Goal: Information Seeking & Learning: Check status

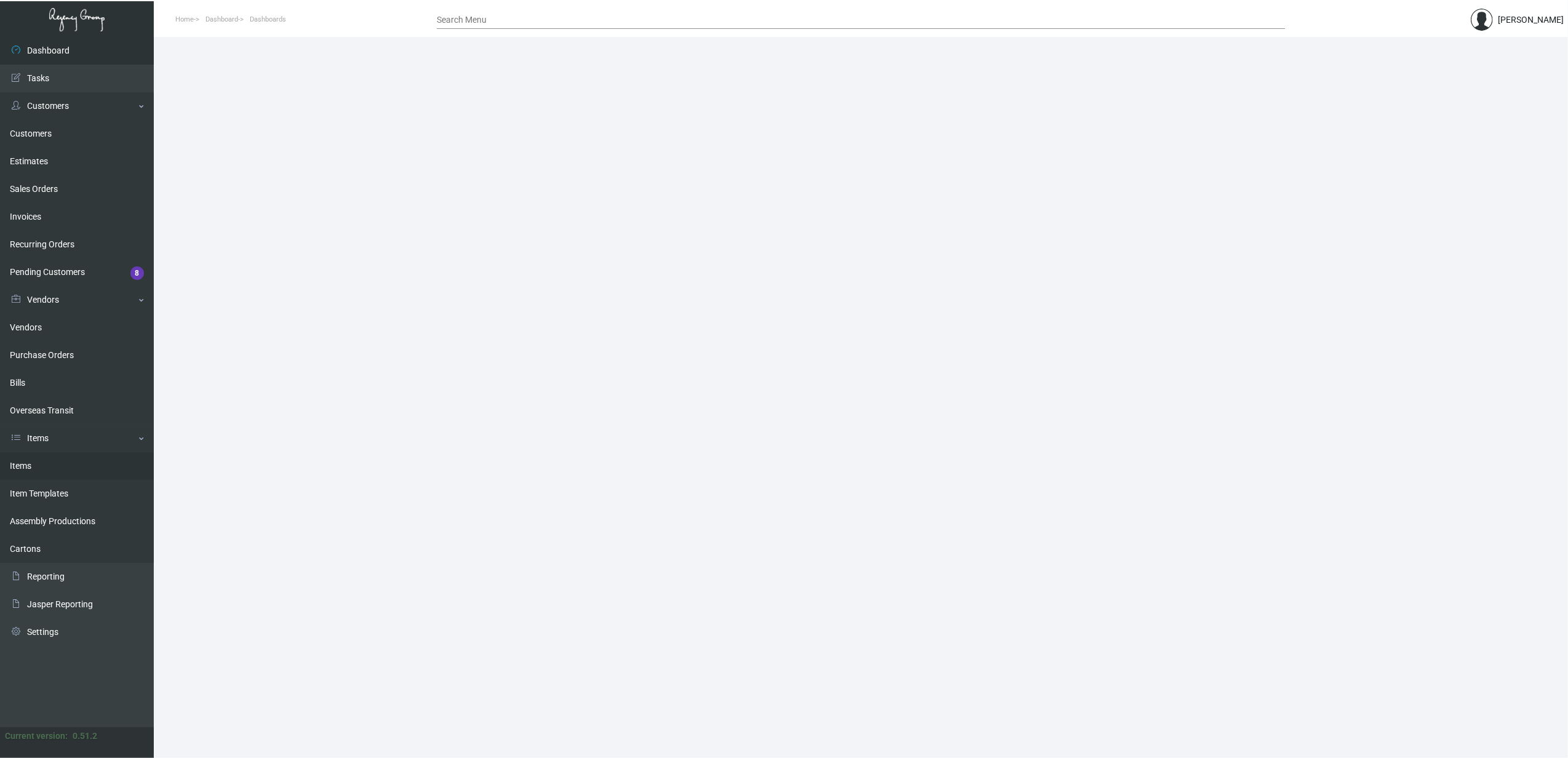
click at [19, 466] on link "Items" at bounding box center [77, 465] width 153 height 27
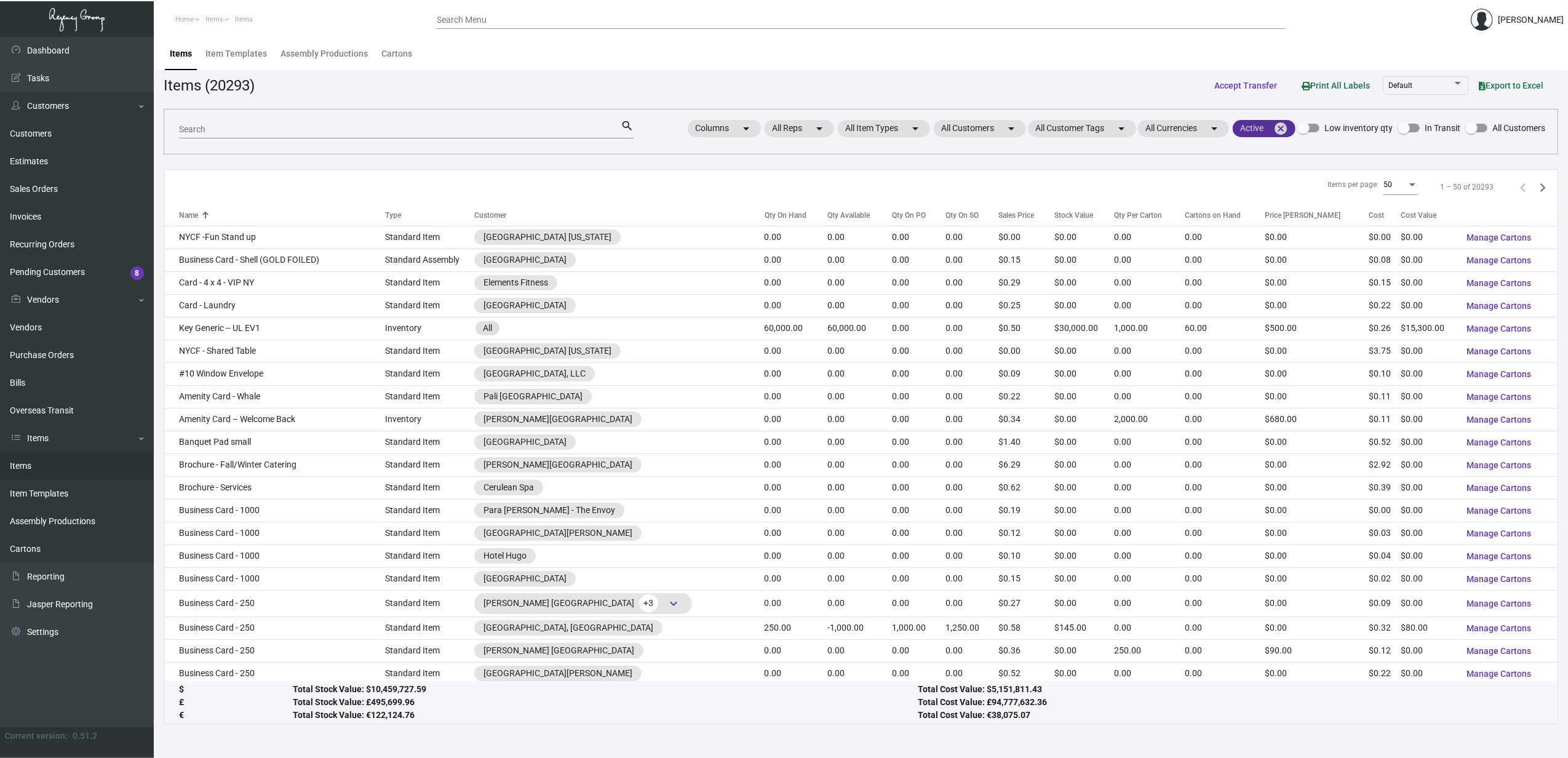
click at [1283, 129] on mat-icon "cancel" at bounding box center [1281, 128] width 15 height 15
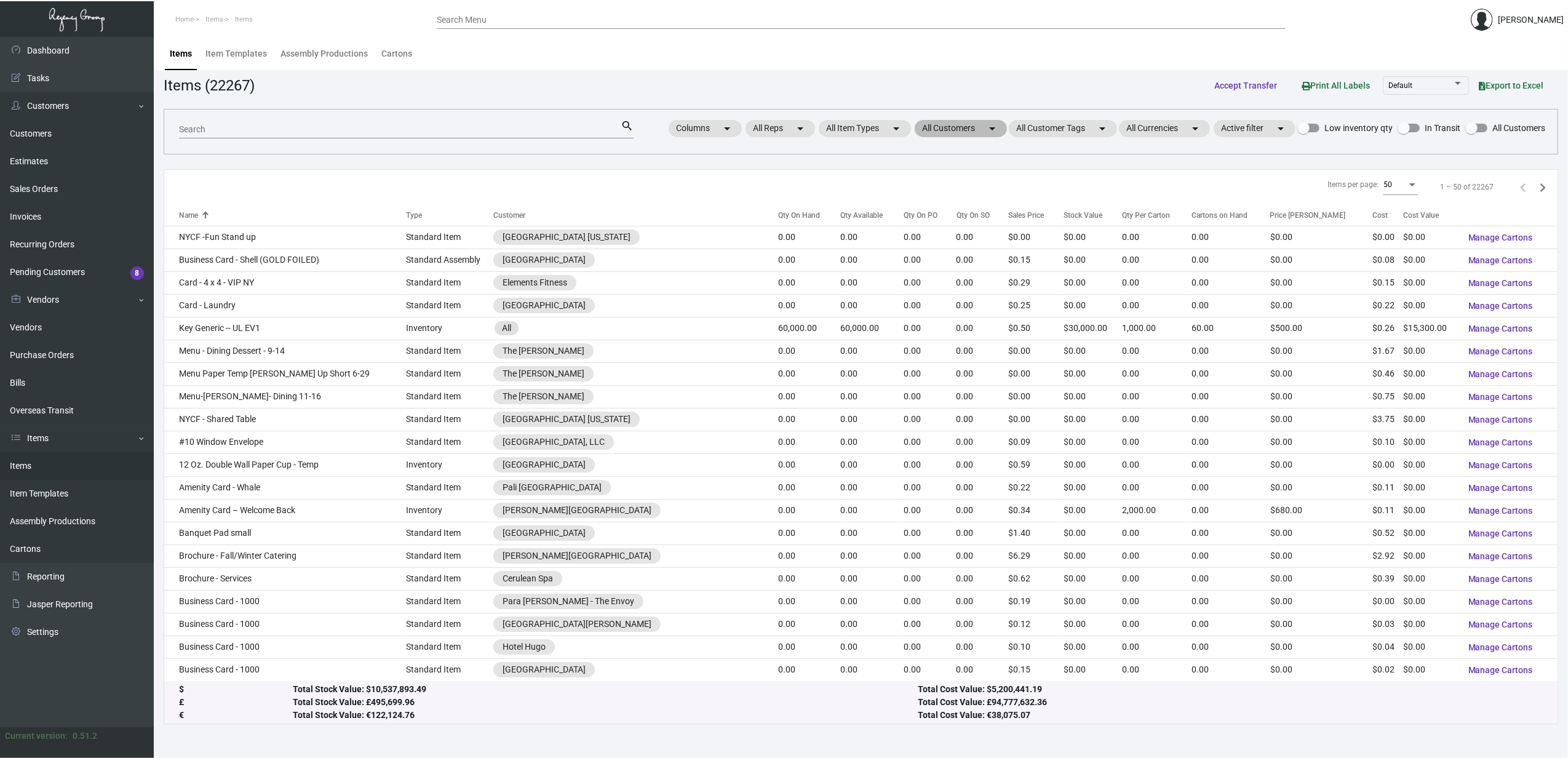
click at [997, 130] on mat-icon "arrow_drop_down" at bounding box center [992, 128] width 15 height 15
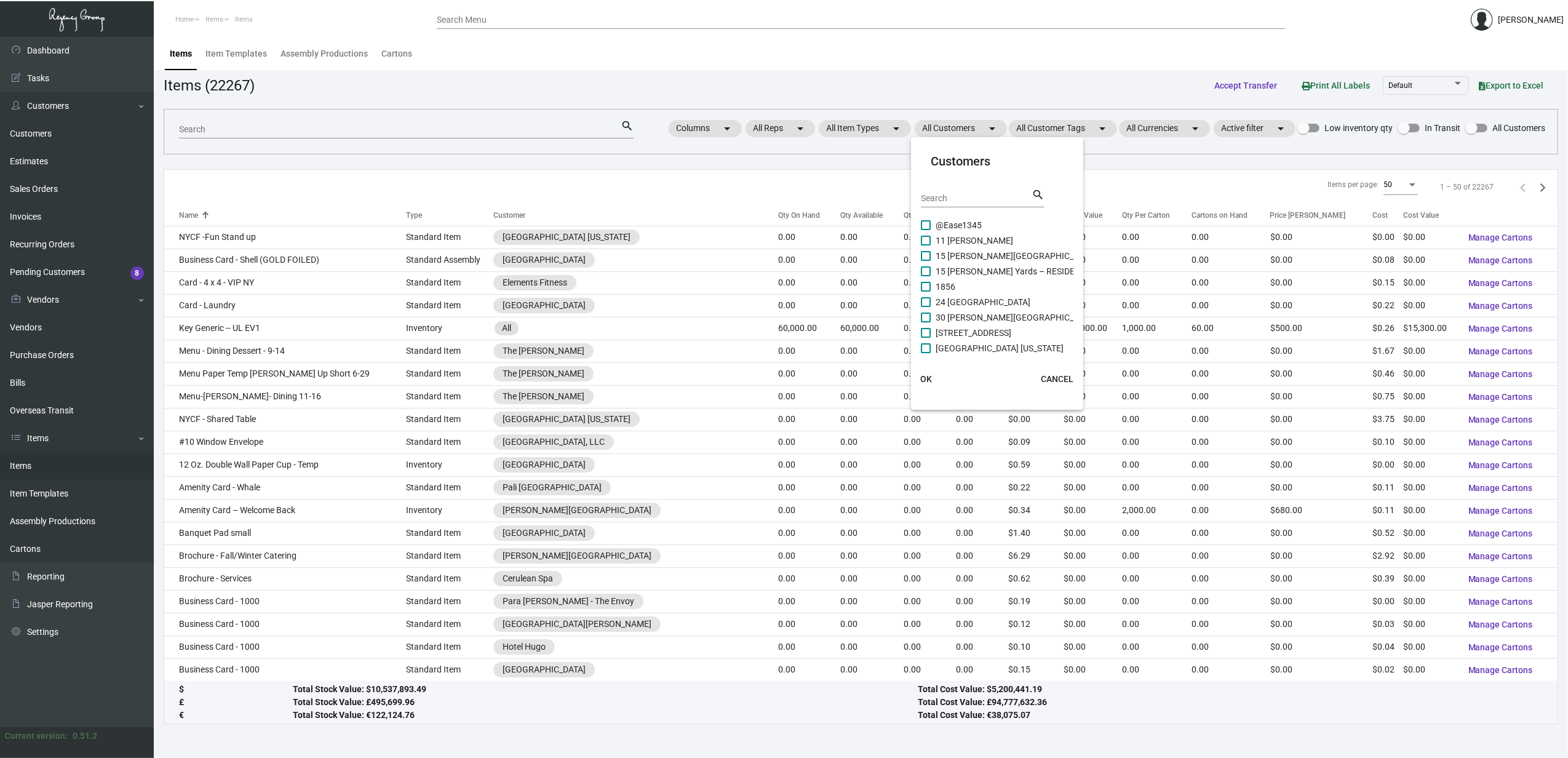
click at [947, 207] on div "Search search" at bounding box center [982, 203] width 123 height 30
click at [950, 197] on input "Search" at bounding box center [976, 198] width 111 height 10
type input "camp"
click at [958, 342] on span "[GEOGRAPHIC_DATA][PERSON_NAME]" at bounding box center [1010, 345] width 149 height 15
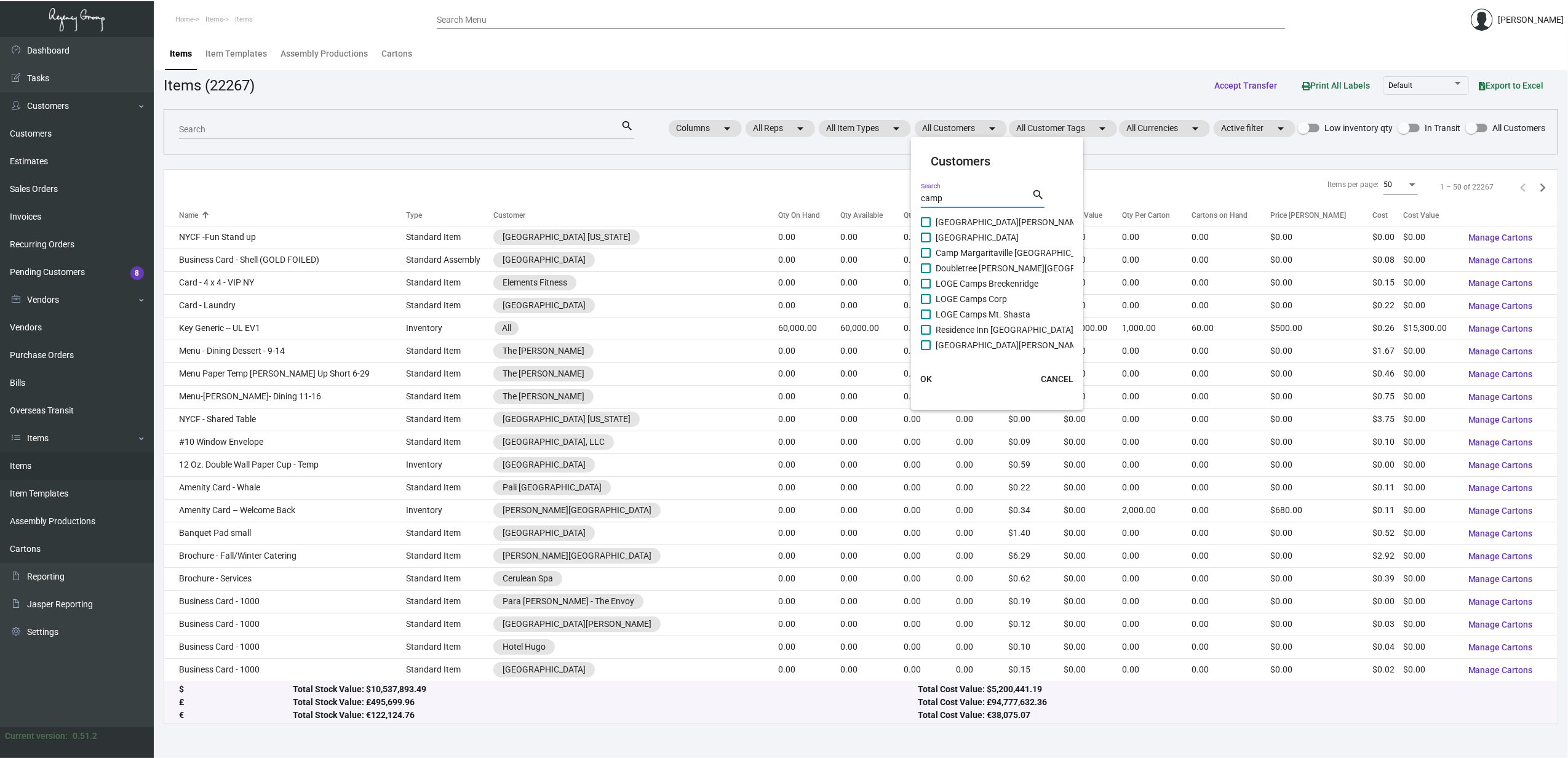
click at [926, 350] on input "[GEOGRAPHIC_DATA][PERSON_NAME]" at bounding box center [925, 350] width 1 height 1
checkbox input "true"
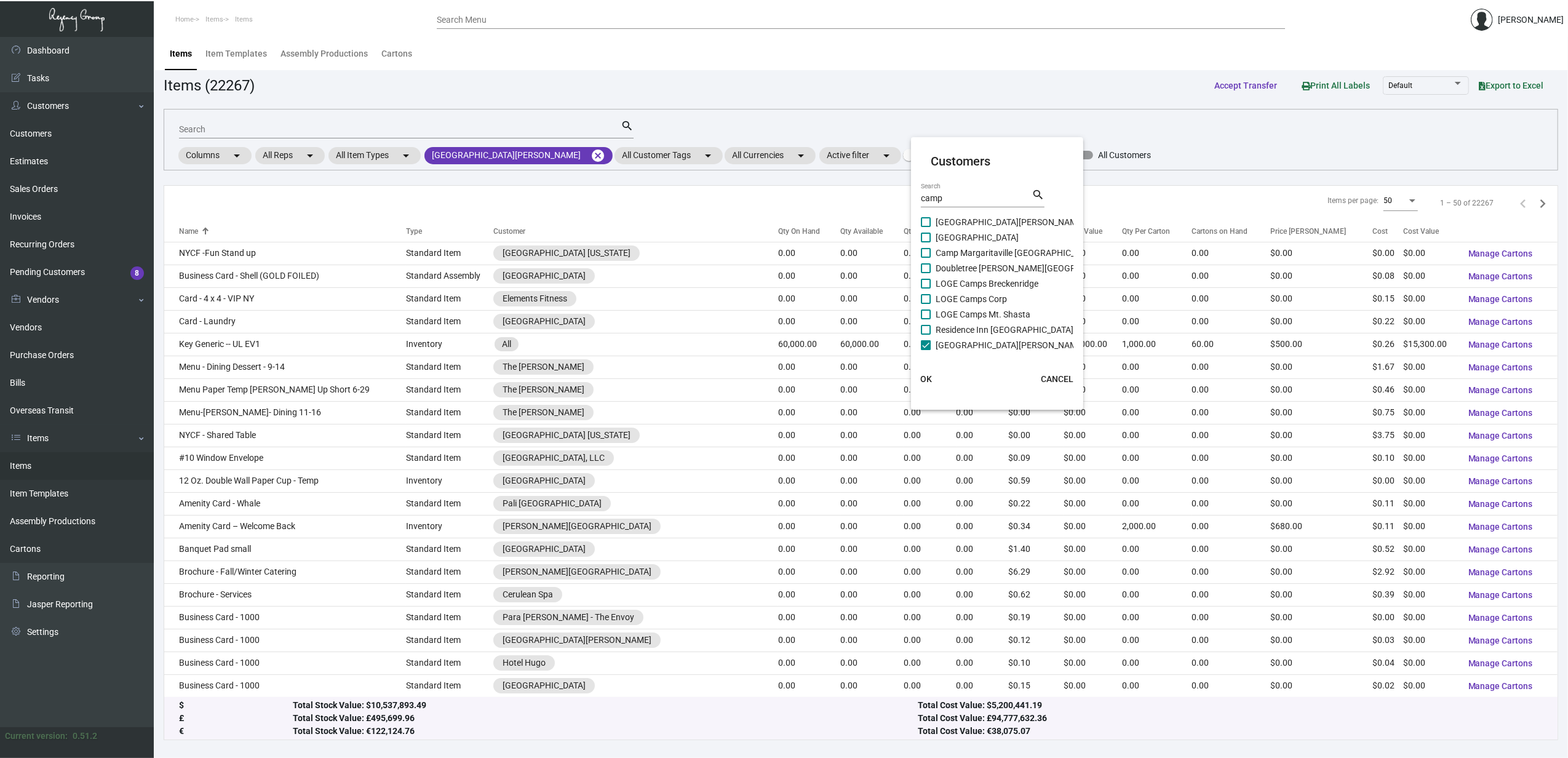
click at [949, 332] on span "Residence Inn San Jose Campbell" at bounding box center [1037, 330] width 204 height 15
click at [926, 335] on input "Residence Inn San Jose Campbell" at bounding box center [925, 335] width 1 height 1
checkbox input "true"
click at [944, 314] on span "LOGE Camps Mt. Shasta" at bounding box center [982, 314] width 94 height 15
click at [926, 319] on input "LOGE Camps Mt. Shasta" at bounding box center [925, 319] width 1 height 1
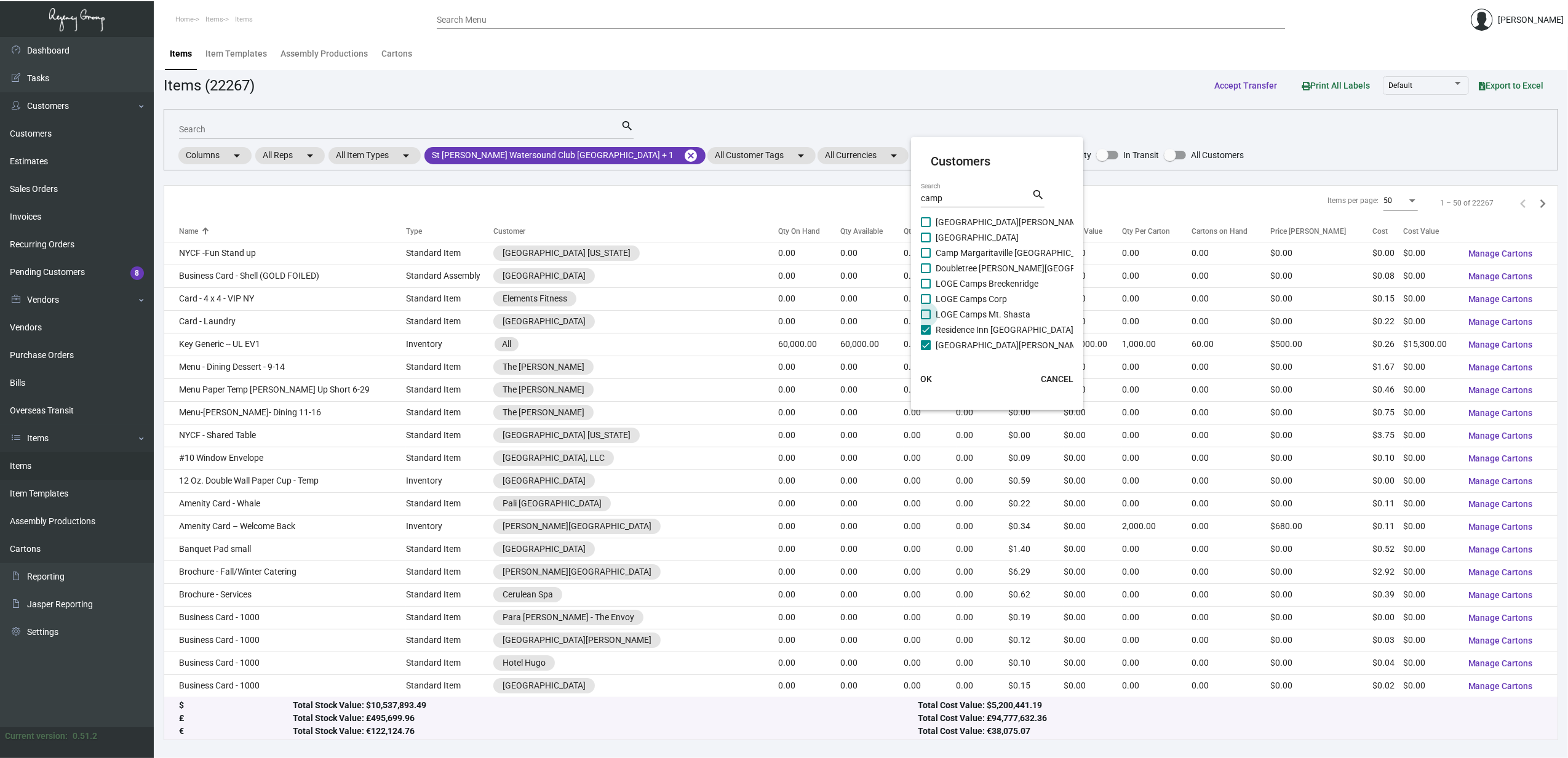
checkbox input "true"
click at [938, 298] on span "LOGE Camps Corp" at bounding box center [971, 299] width 71 height 15
click at [926, 304] on input "LOGE Camps Corp" at bounding box center [925, 304] width 1 height 1
checkbox input "true"
click at [937, 283] on span "LOGE Camps Breckenridge" at bounding box center [987, 283] width 103 height 15
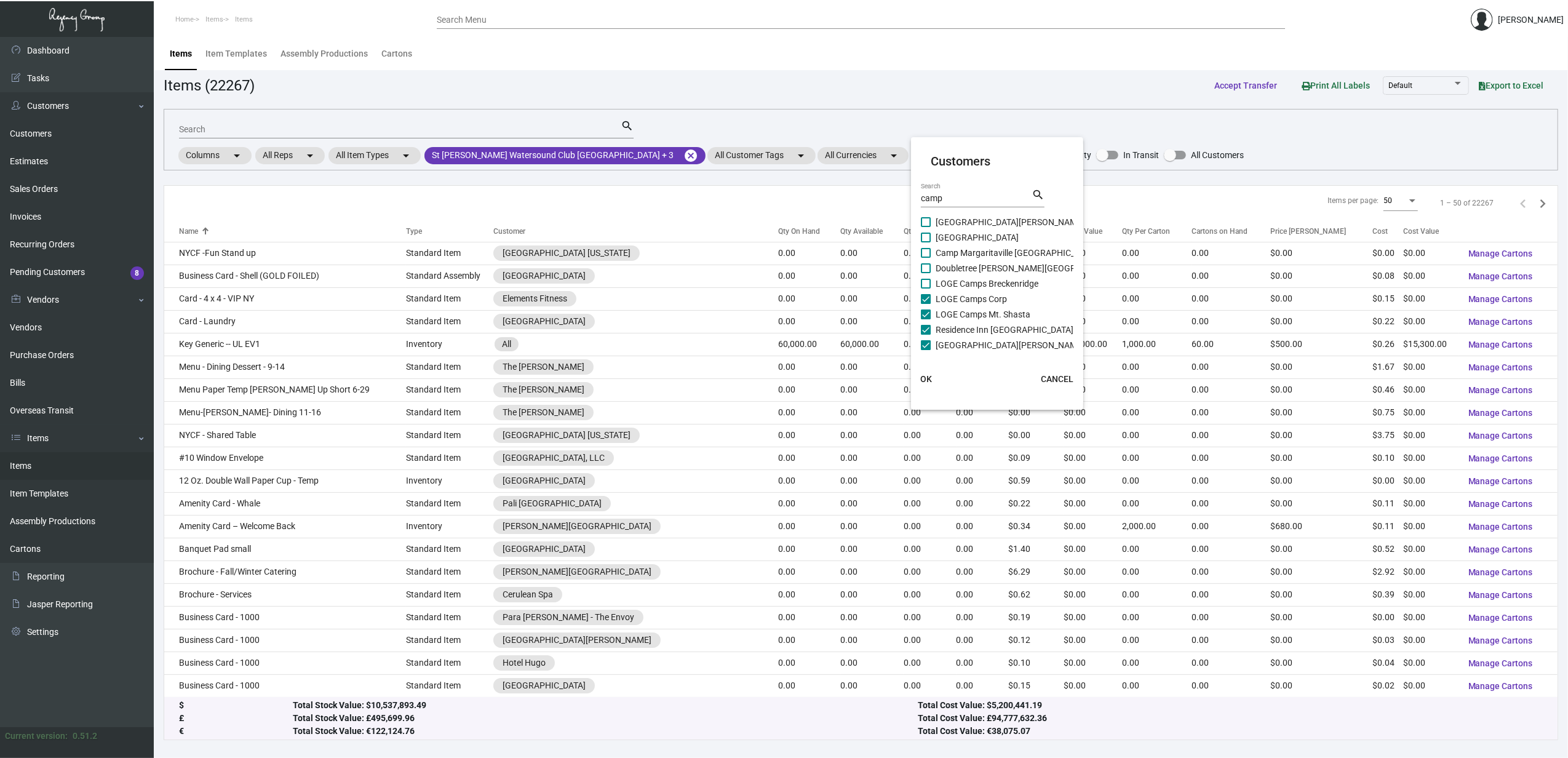
click at [926, 288] on input "LOGE Camps Breckenridge" at bounding box center [925, 288] width 1 height 1
checkbox input "true"
click at [936, 271] on span "Doubletree Campbell Pruneyard Plaza" at bounding box center [1032, 268] width 192 height 15
click at [926, 273] on input "Doubletree Campbell Pruneyard Plaza" at bounding box center [925, 273] width 1 height 1
checkbox input "true"
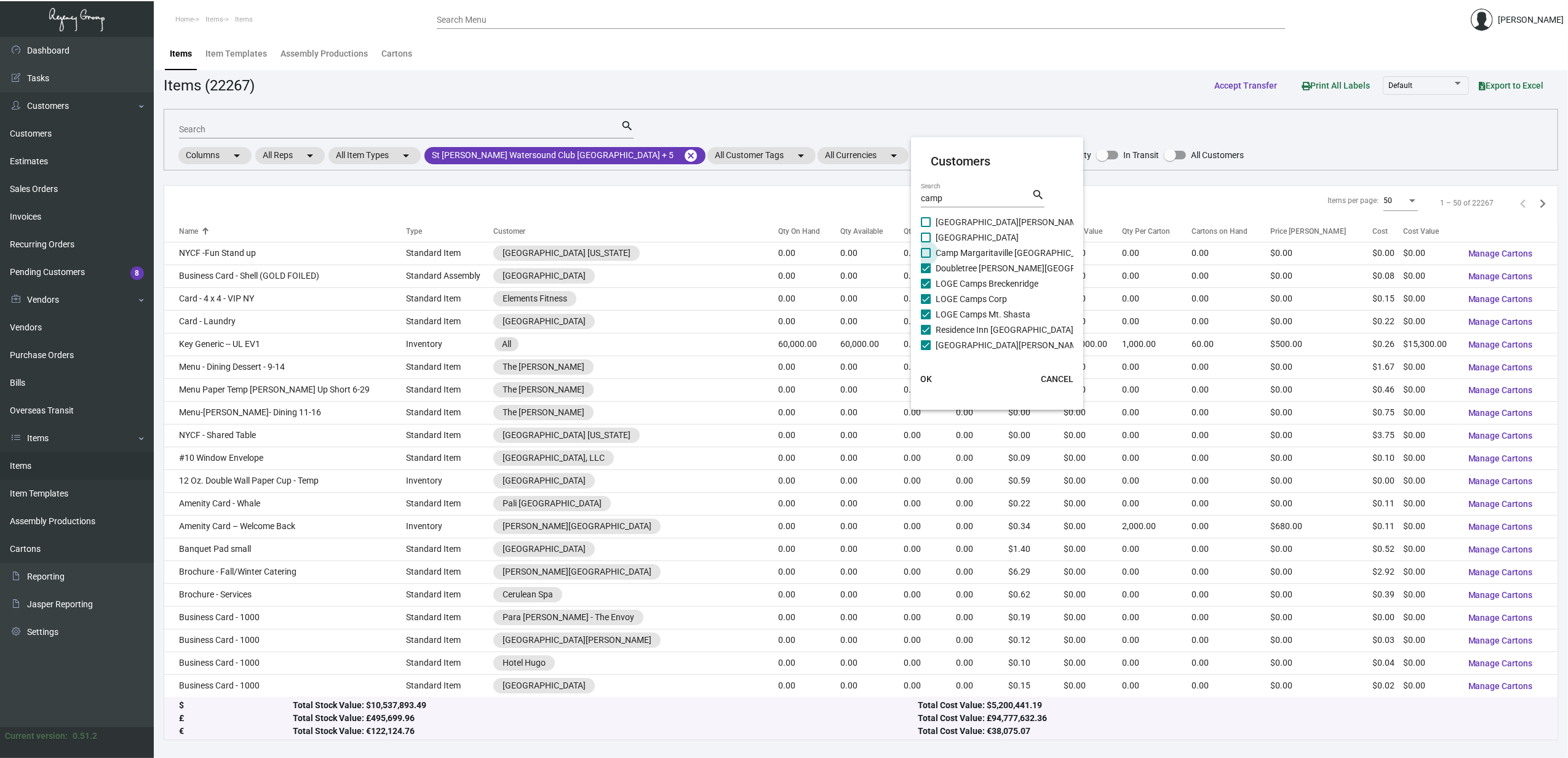
click at [936, 253] on span "Camp Margaritaville [GEOGRAPHIC_DATA]" at bounding box center [1016, 252] width 161 height 15
click at [926, 257] on input "Camp Margaritaville [GEOGRAPHIC_DATA]" at bounding box center [925, 257] width 1 height 1
checkbox input "true"
click at [935, 241] on label "[GEOGRAPHIC_DATA]" at bounding box center [969, 237] width 98 height 15
click at [926, 242] on input "[GEOGRAPHIC_DATA]" at bounding box center [925, 242] width 1 height 1
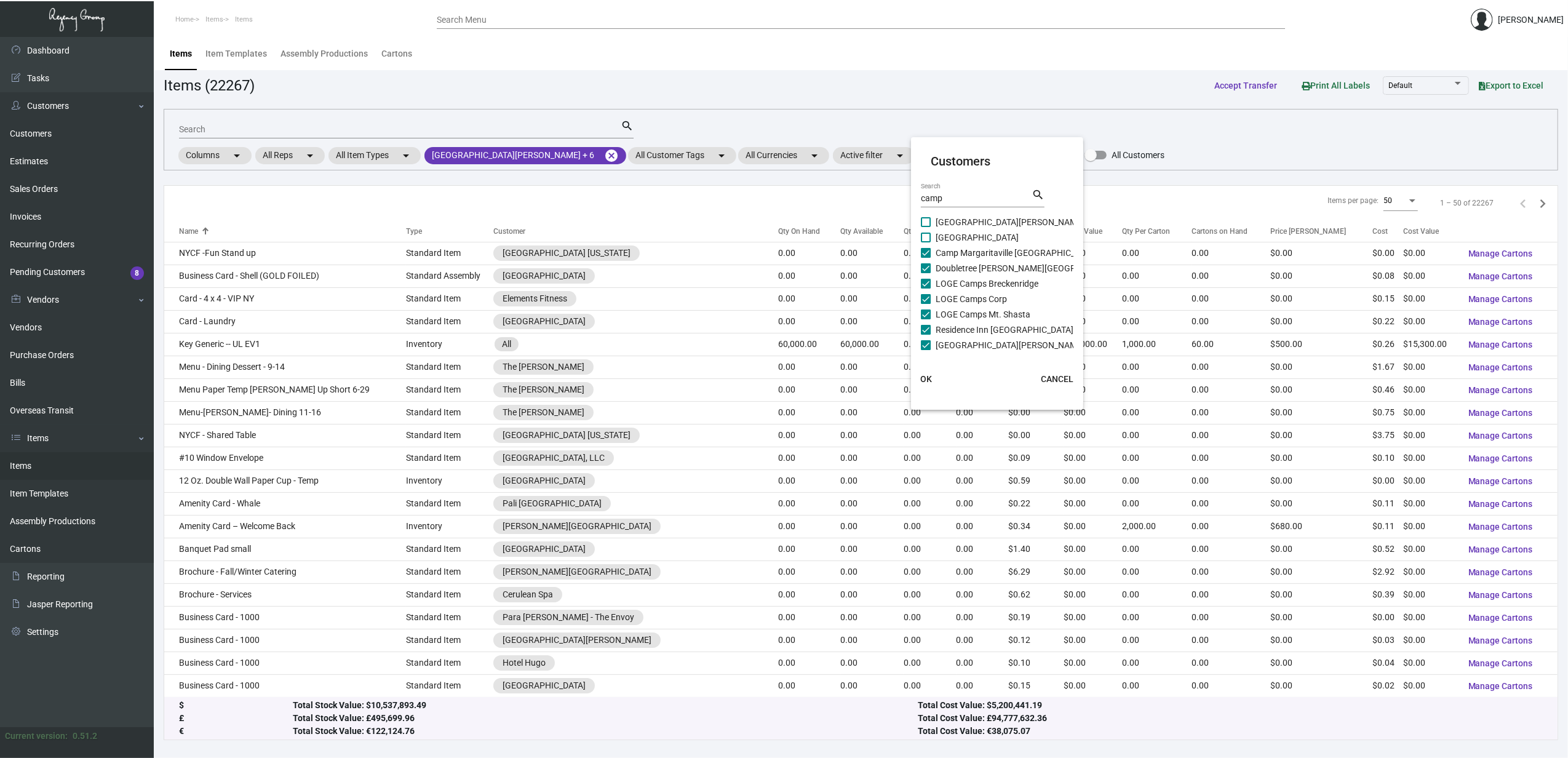
checkbox input "true"
click at [933, 225] on label "[GEOGRAPHIC_DATA][PERSON_NAME]" at bounding box center [1003, 221] width 164 height 15
click at [926, 227] on input "[GEOGRAPHIC_DATA][PERSON_NAME]" at bounding box center [925, 227] width 1 height 1
checkbox input "true"
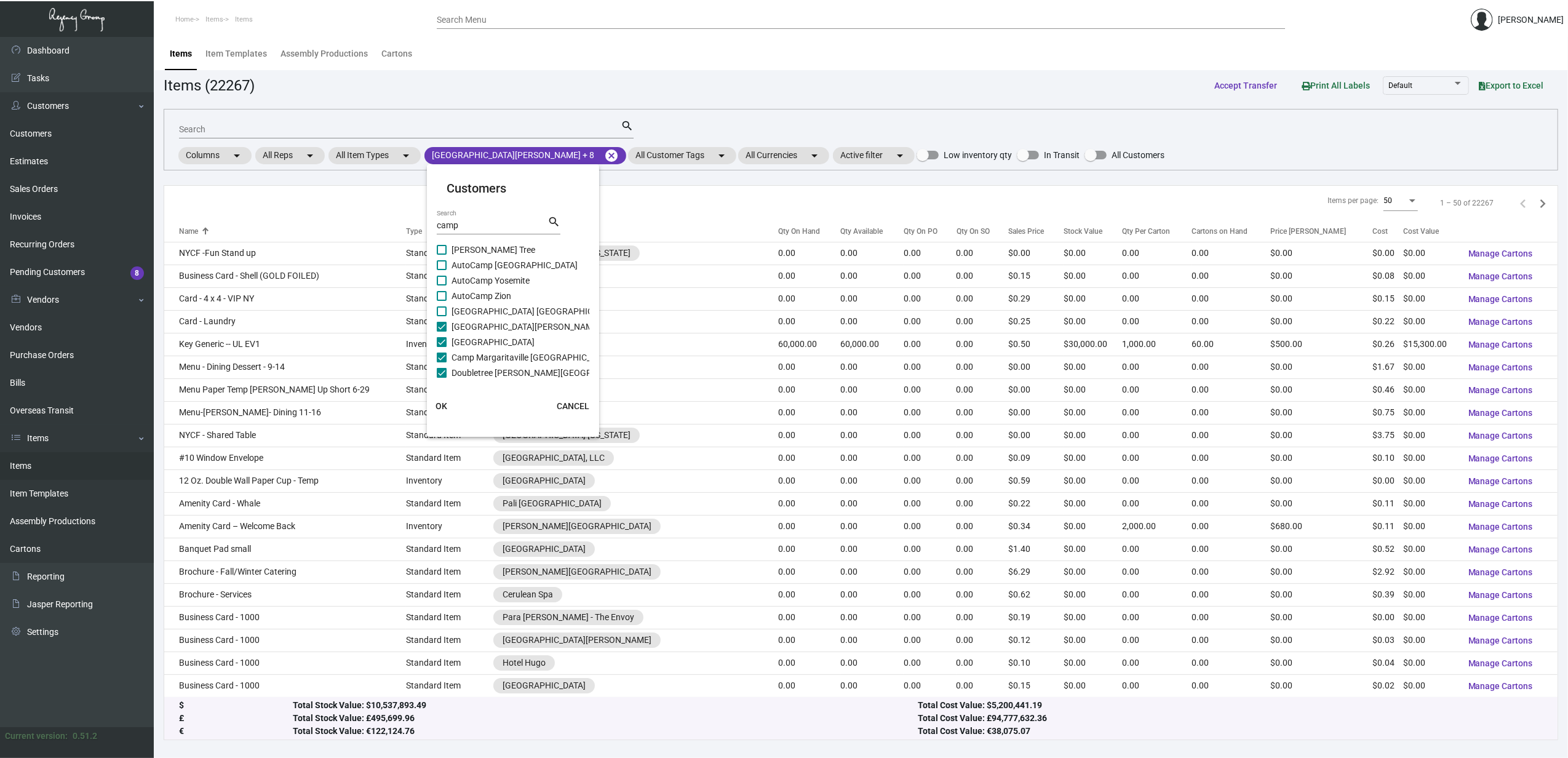
scroll to position [0, 0]
click at [478, 249] on span "AutoCamp Asheville" at bounding box center [489, 252] width 77 height 15
click at [442, 257] on input "AutoCamp Asheville" at bounding box center [441, 257] width 1 height 1
checkbox input "true"
click at [478, 265] on span "AutoCamp Cape Cod" at bounding box center [491, 267] width 80 height 15
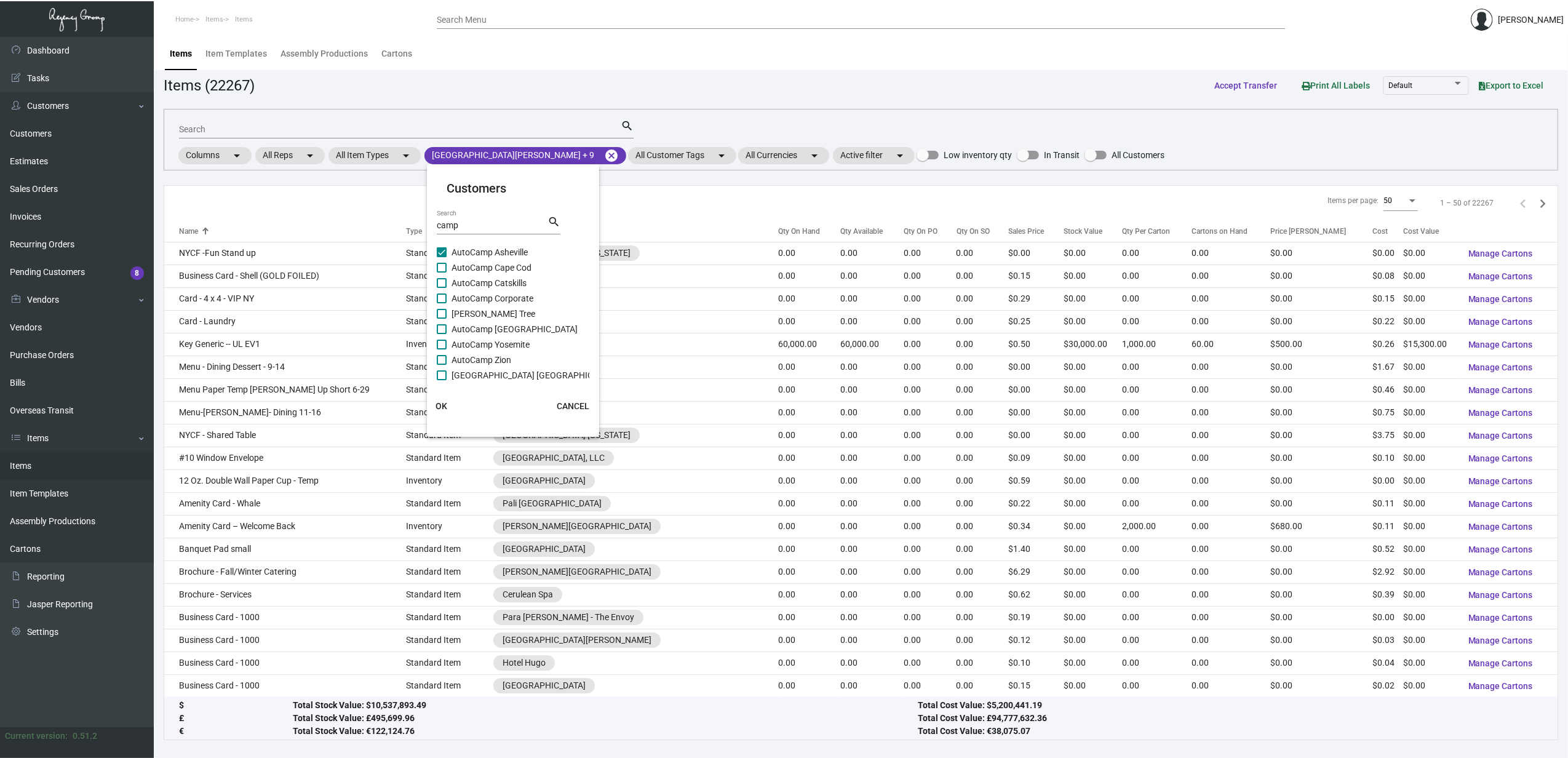
click at [442, 272] on input "AutoCamp Cape Cod" at bounding box center [441, 272] width 1 height 1
checkbox input "true"
click at [480, 284] on span "AutoCamp Catskills" at bounding box center [489, 283] width 75 height 15
click at [442, 288] on input "AutoCamp Catskills" at bounding box center [441, 288] width 1 height 1
checkbox input "true"
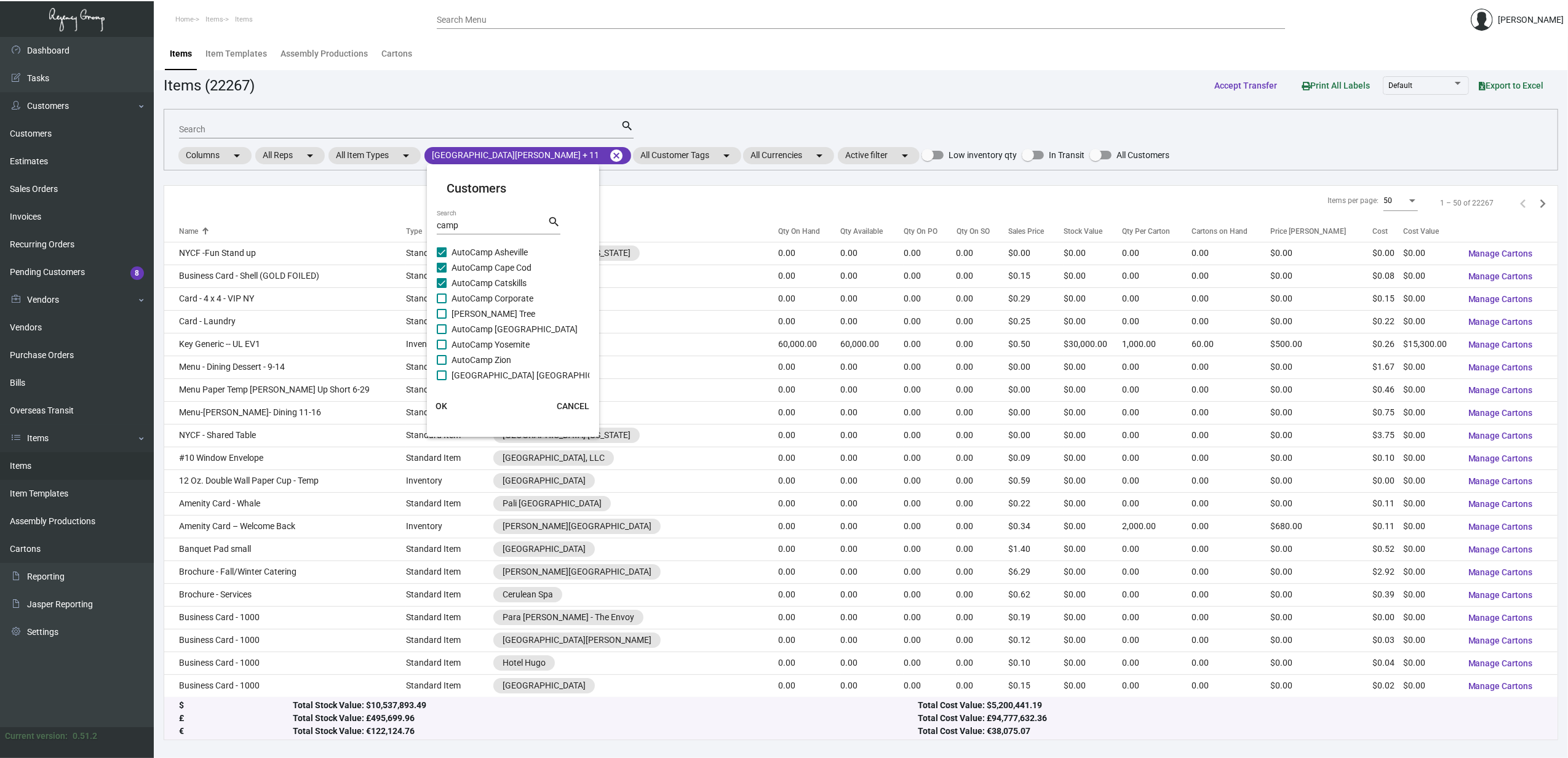
click at [482, 295] on span "AutoCamp Corporate" at bounding box center [492, 298] width 82 height 15
click at [442, 303] on input "AutoCamp Corporate" at bounding box center [441, 303] width 1 height 1
checkbox input "true"
click at [480, 316] on span "[PERSON_NAME] Tree" at bounding box center [493, 313] width 84 height 15
click at [442, 318] on input "[PERSON_NAME] Tree" at bounding box center [441, 318] width 1 height 1
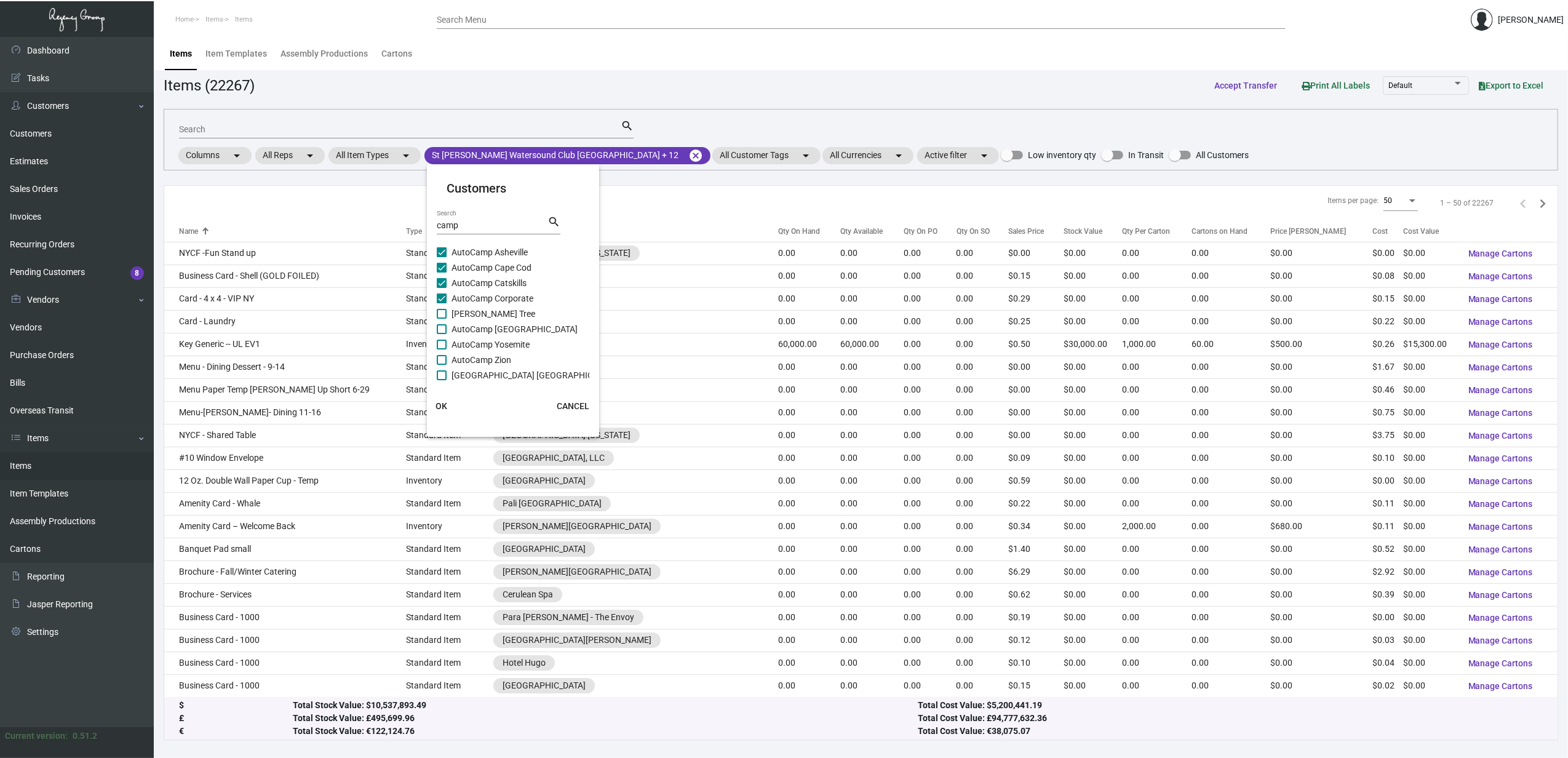
checkbox input "true"
click at [481, 331] on span "AutoCamp [GEOGRAPHIC_DATA]" at bounding box center [514, 329] width 126 height 15
click at [442, 334] on input "AutoCamp [GEOGRAPHIC_DATA]" at bounding box center [441, 334] width 1 height 1
checkbox input "true"
click at [481, 343] on span "AutoCamp Yosemite" at bounding box center [490, 344] width 78 height 15
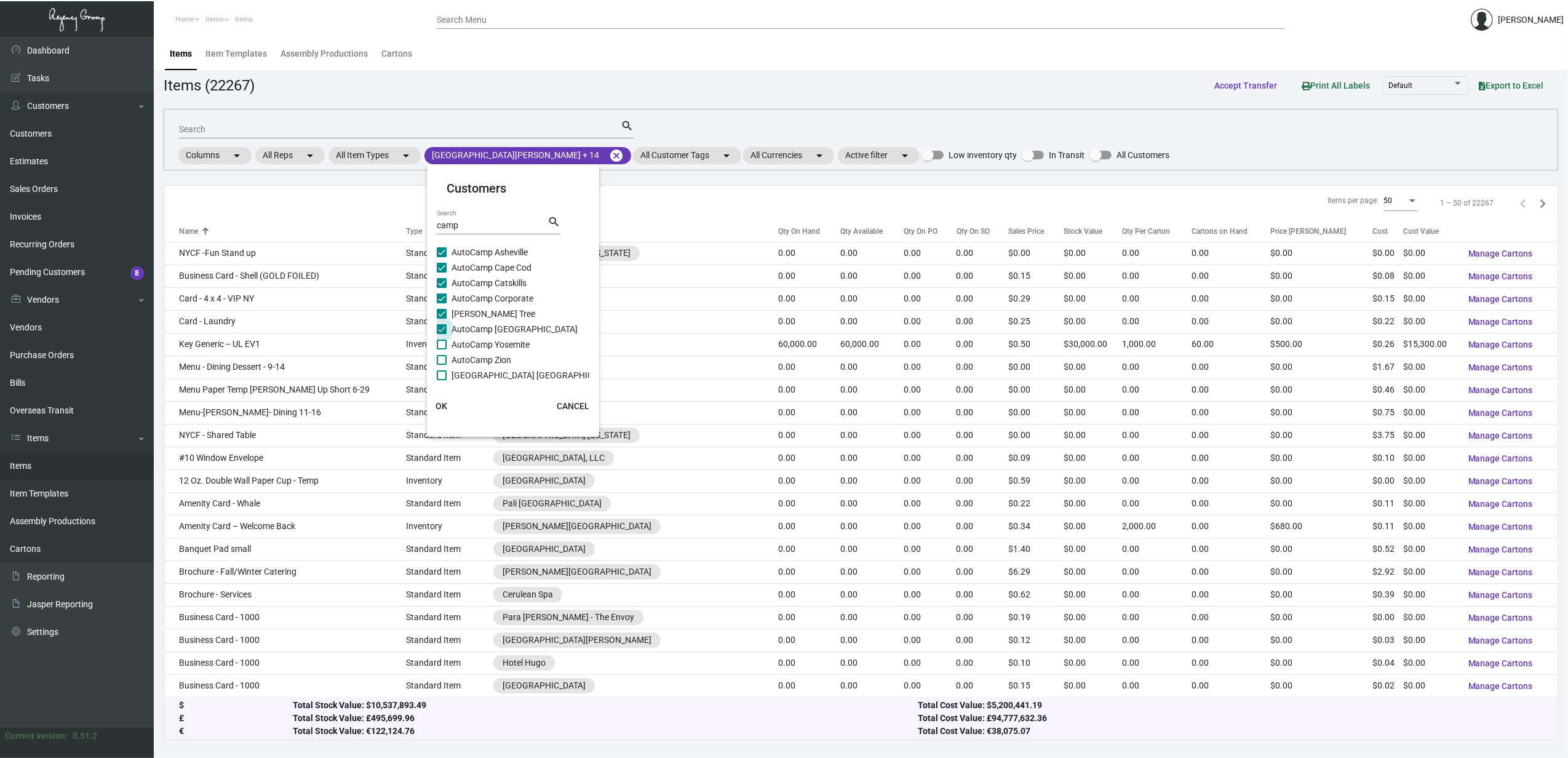
click at [442, 349] on input "AutoCamp Yosemite" at bounding box center [441, 349] width 1 height 1
checkbox input "true"
click at [479, 353] on span "AutoCamp Zion" at bounding box center [482, 360] width 60 height 15
click at [442, 365] on input "AutoCamp Zion" at bounding box center [441, 365] width 1 height 1
checkbox input "true"
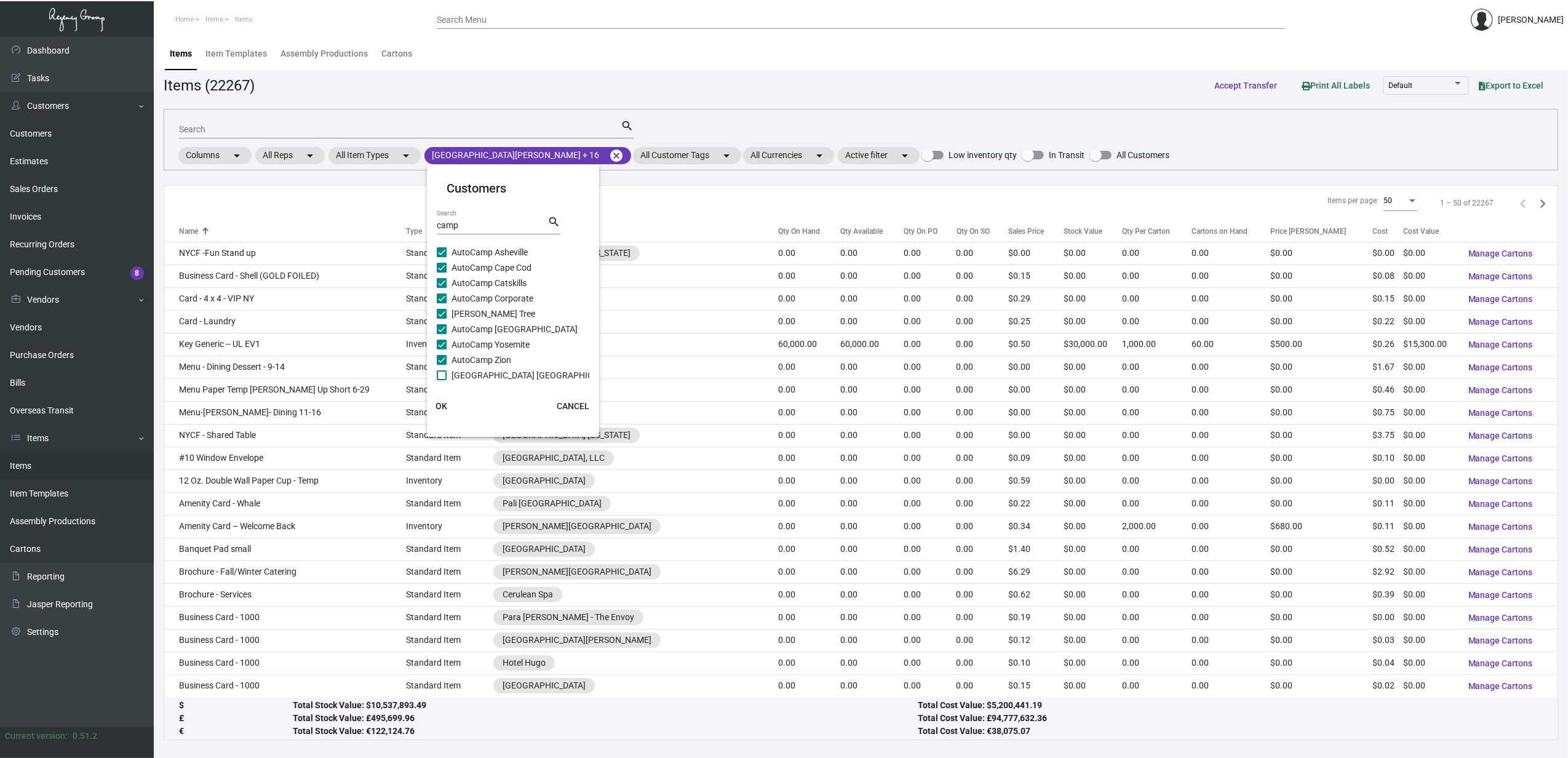
click at [474, 372] on span "[GEOGRAPHIC_DATA] [GEOGRAPHIC_DATA]" at bounding box center [535, 375] width 168 height 15
click at [442, 380] on input "[GEOGRAPHIC_DATA] [GEOGRAPHIC_DATA]" at bounding box center [441, 380] width 1 height 1
checkbox input "true"
click at [441, 402] on span "OK" at bounding box center [442, 405] width 11 height 10
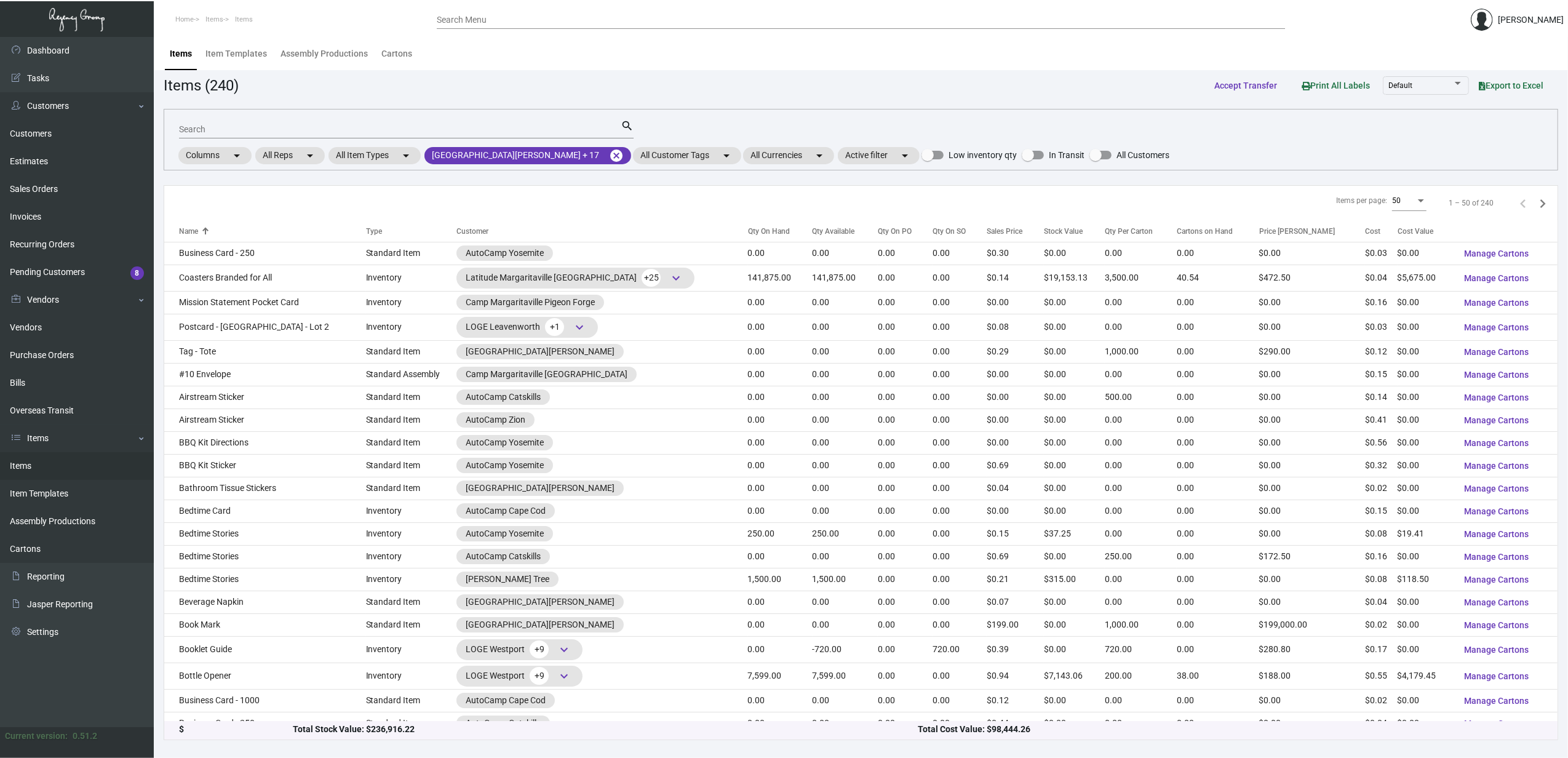
click at [355, 125] on input "Search" at bounding box center [399, 130] width 442 height 10
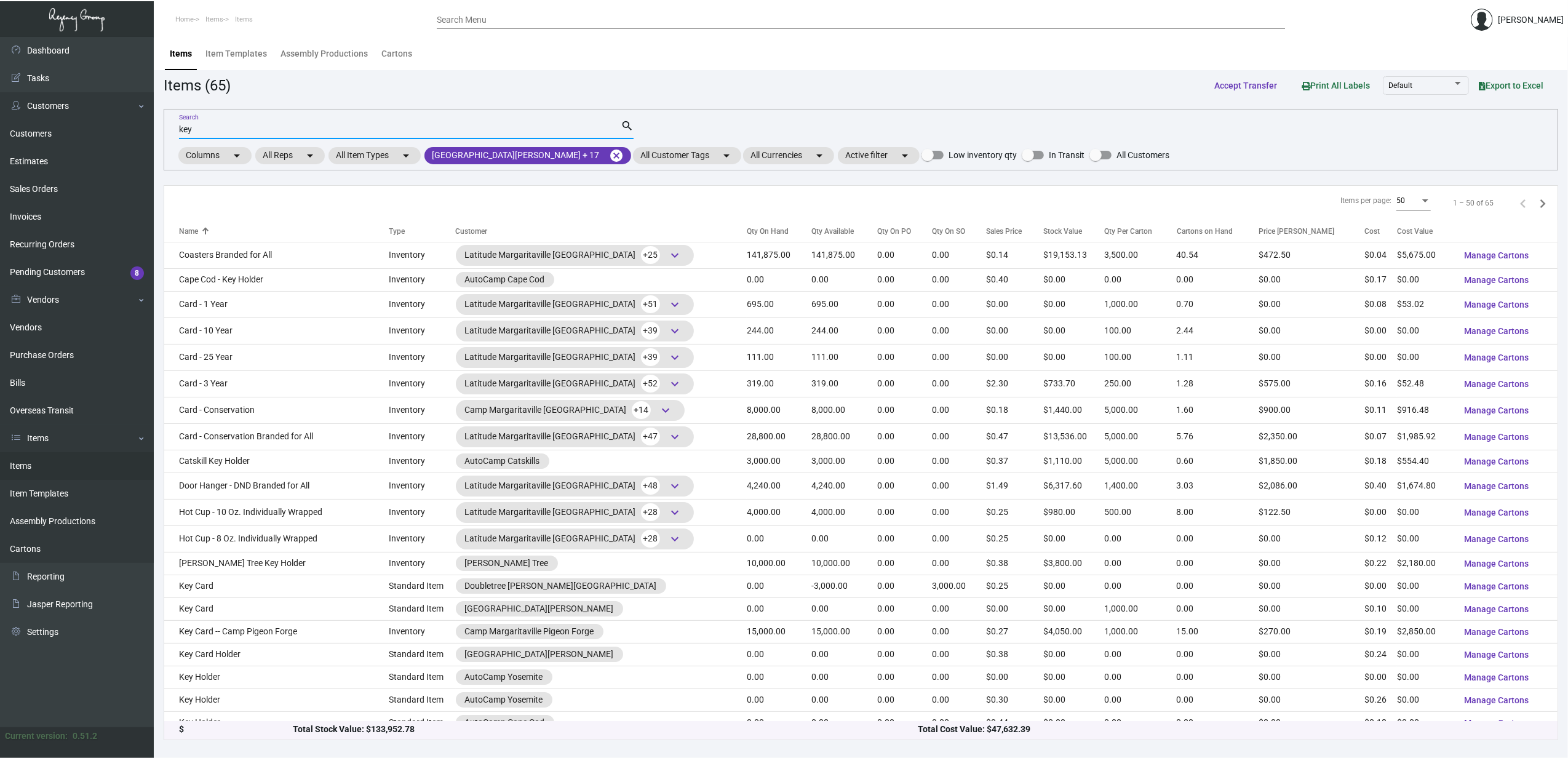
type input "key"
click at [747, 230] on div "Qty On Hand" at bounding box center [767, 231] width 41 height 11
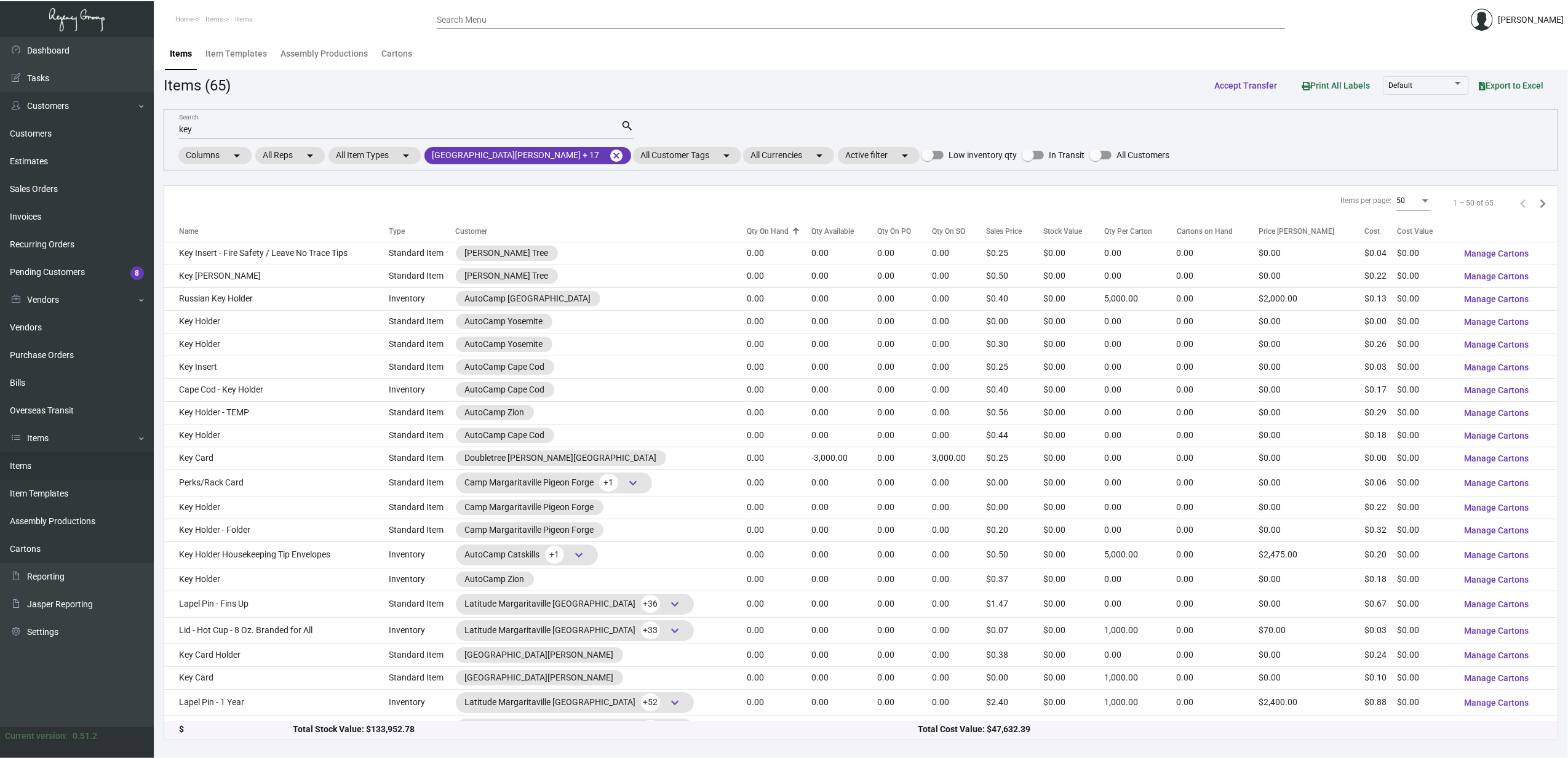
click at [747, 230] on div "Qty On Hand" at bounding box center [767, 231] width 41 height 11
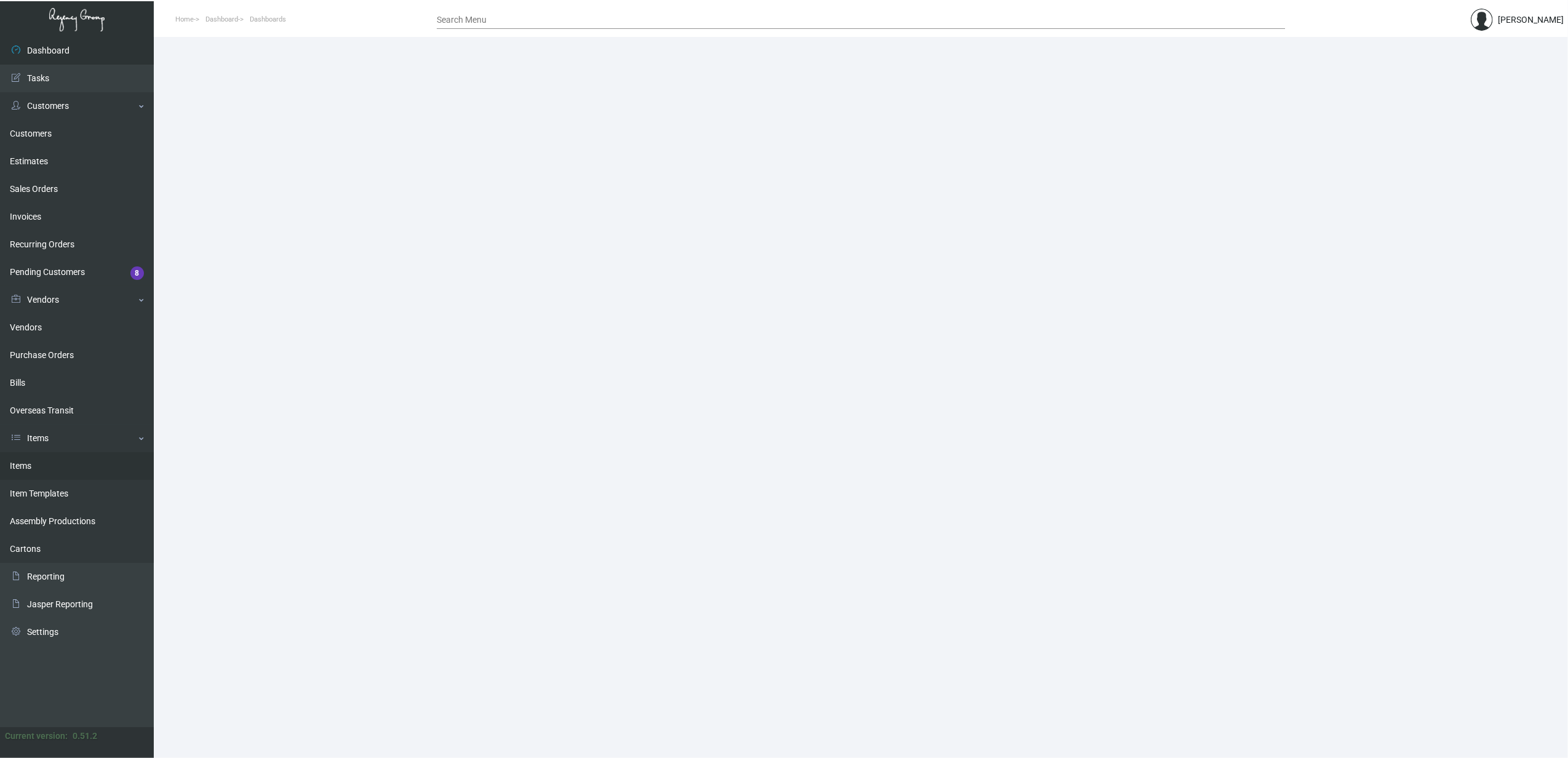
click at [47, 461] on link "Items" at bounding box center [77, 465] width 153 height 27
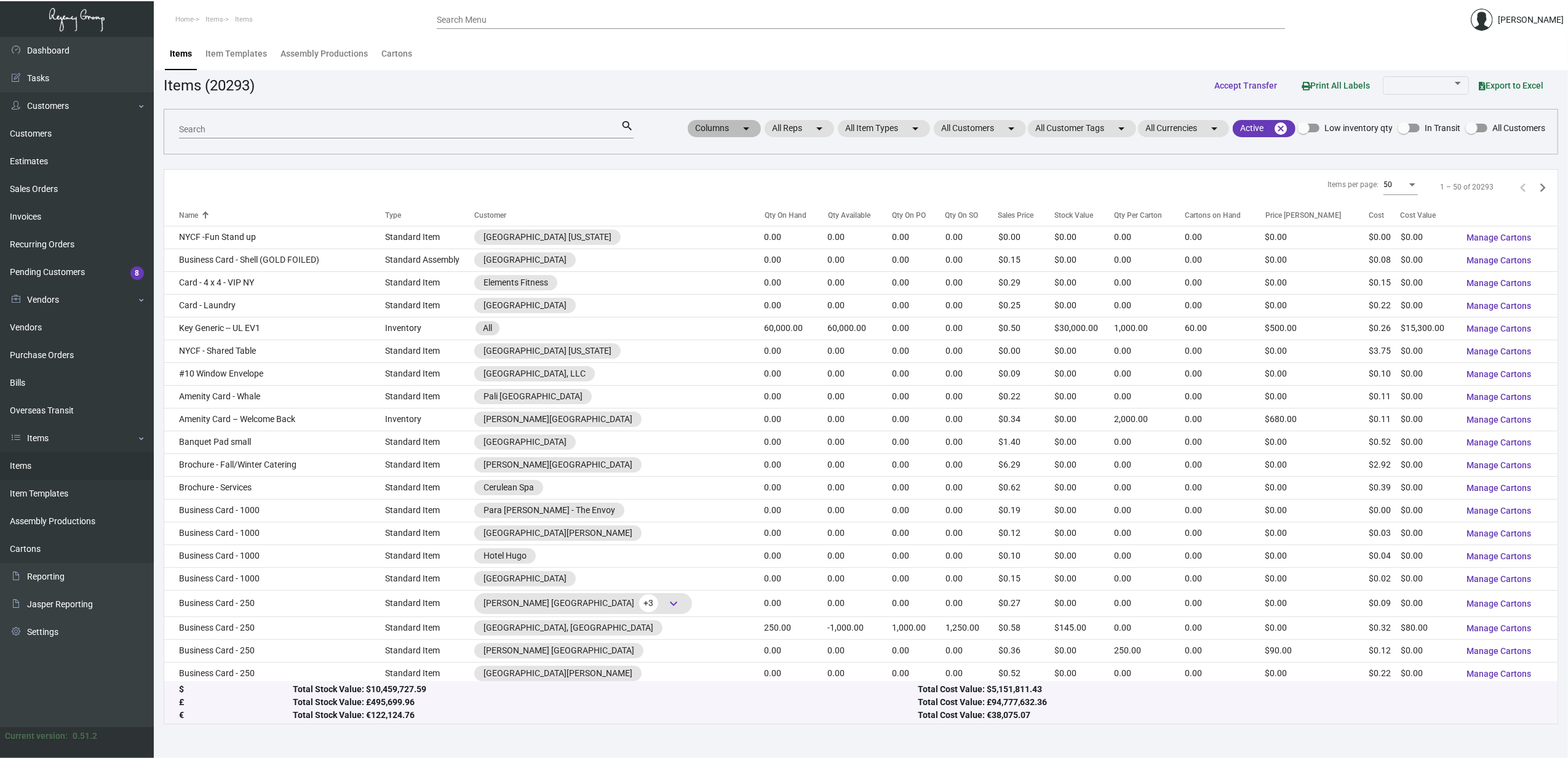
click at [1295, 124] on div "Columns arrow_drop_down All Reps arrow_drop_down All Item Types arrow_drop_down…" at bounding box center [1116, 129] width 860 height 21
click at [1283, 128] on mat-icon "cancel" at bounding box center [1281, 128] width 15 height 15
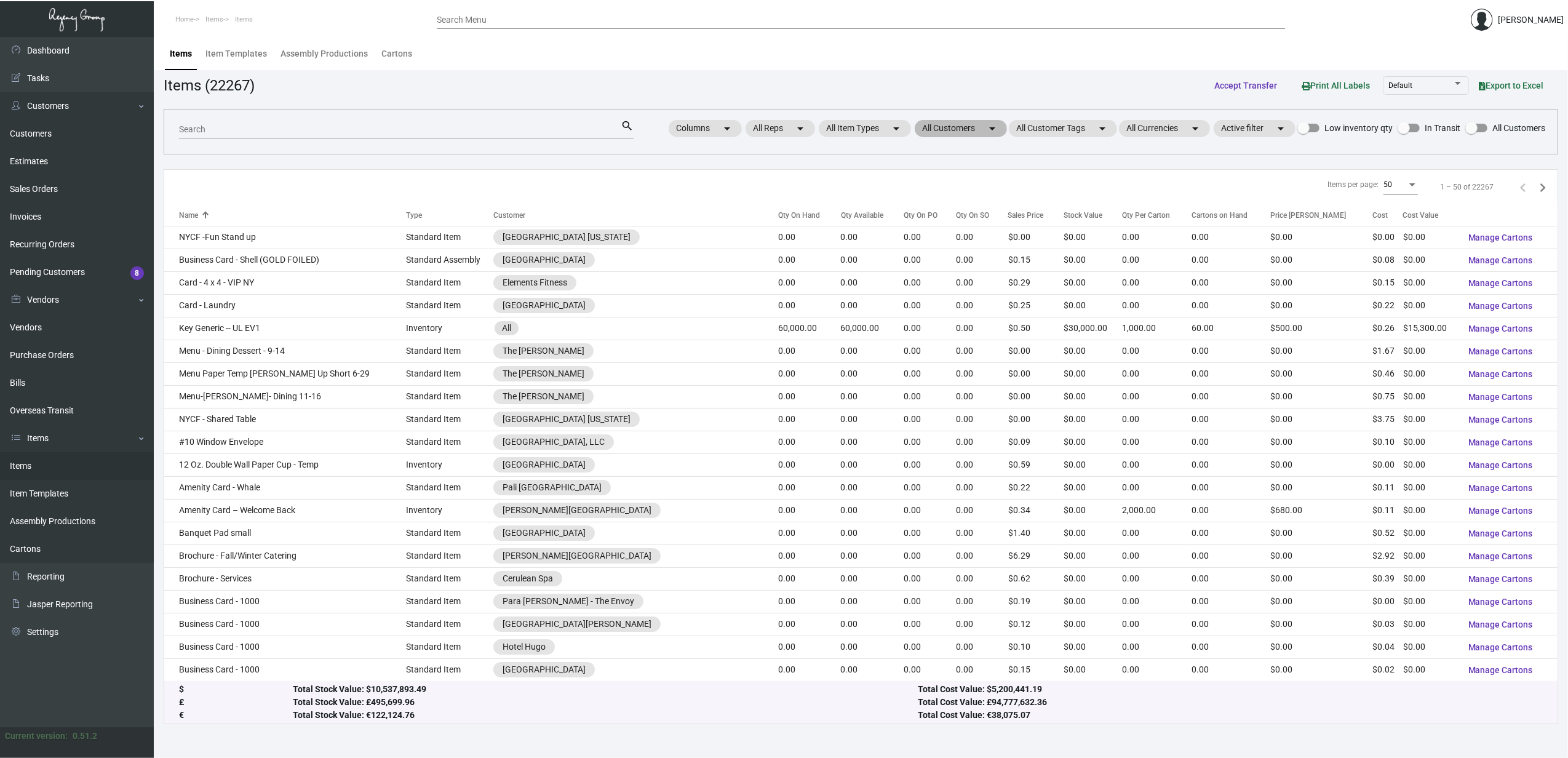
click at [985, 121] on mat-icon "arrow_drop_down" at bounding box center [992, 128] width 15 height 15
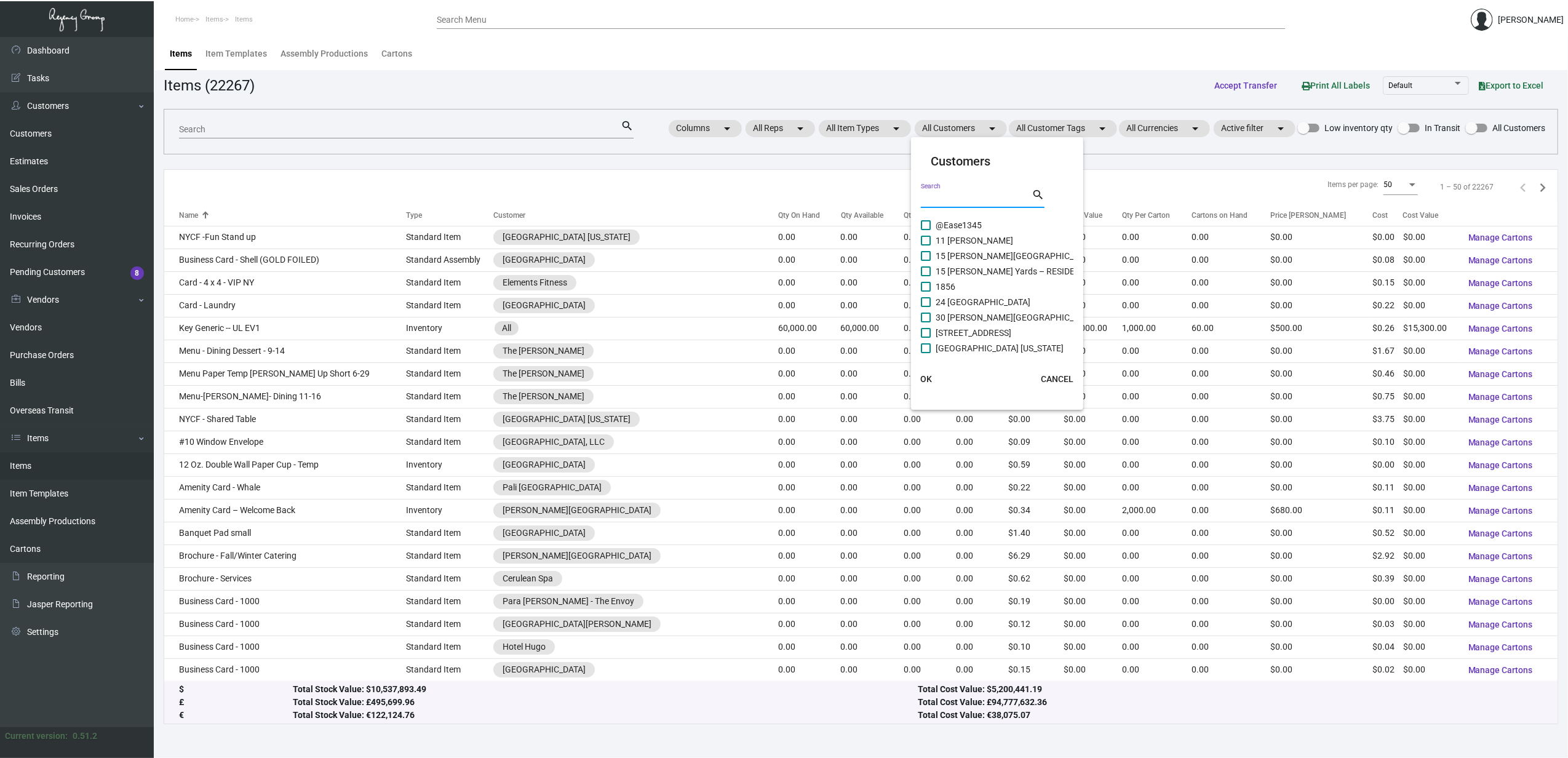
click at [976, 194] on input "Search" at bounding box center [976, 198] width 111 height 10
type input "camp ma"
click at [984, 273] on span "Camp Margaritaville [GEOGRAPHIC_DATA]" at bounding box center [1016, 271] width 161 height 15
click at [926, 276] on input "Camp Margaritaville [GEOGRAPHIC_DATA]" at bounding box center [925, 276] width 1 height 1
checkbox input "true"
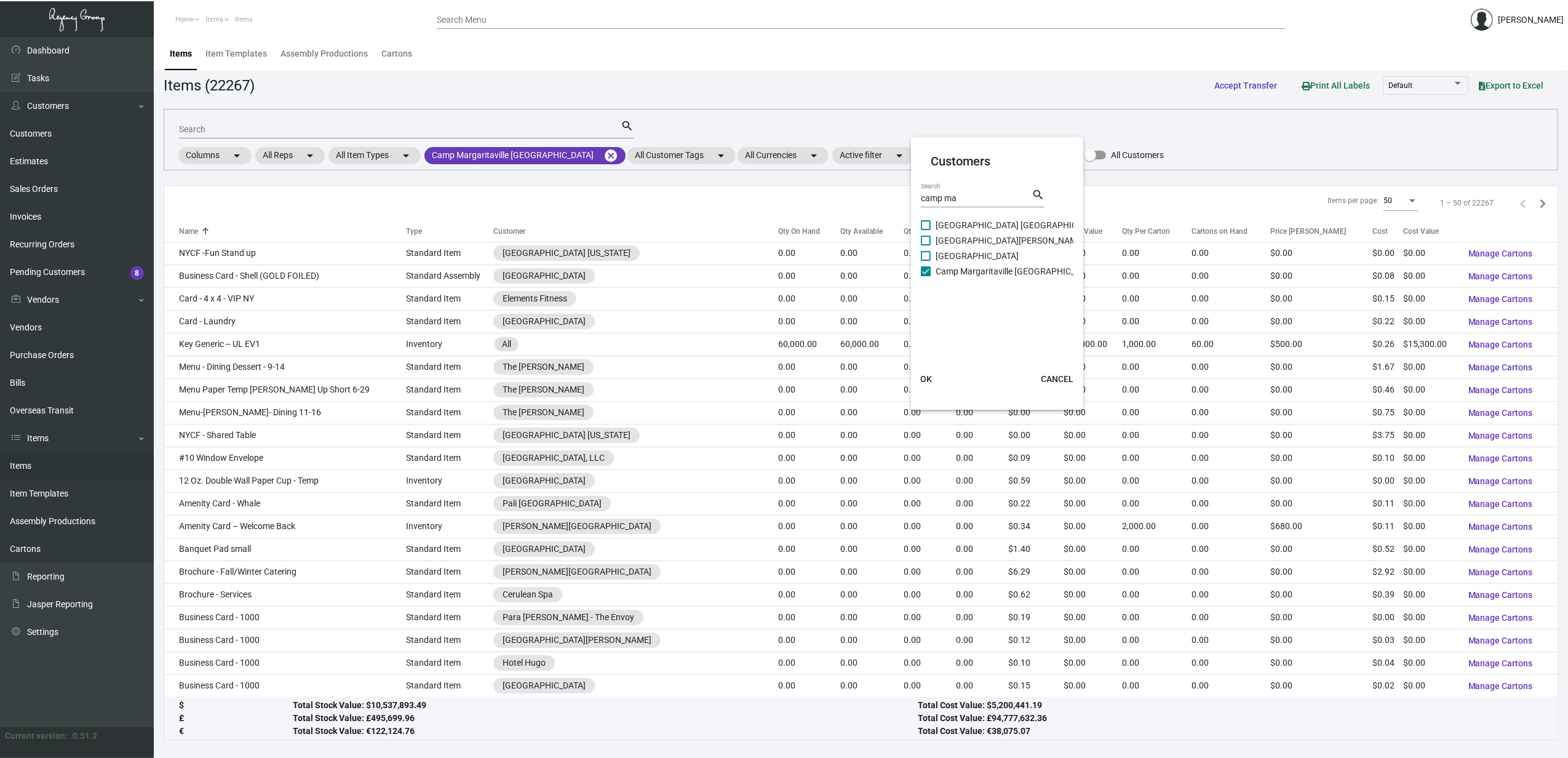
click at [926, 374] on span "OK" at bounding box center [926, 378] width 11 height 10
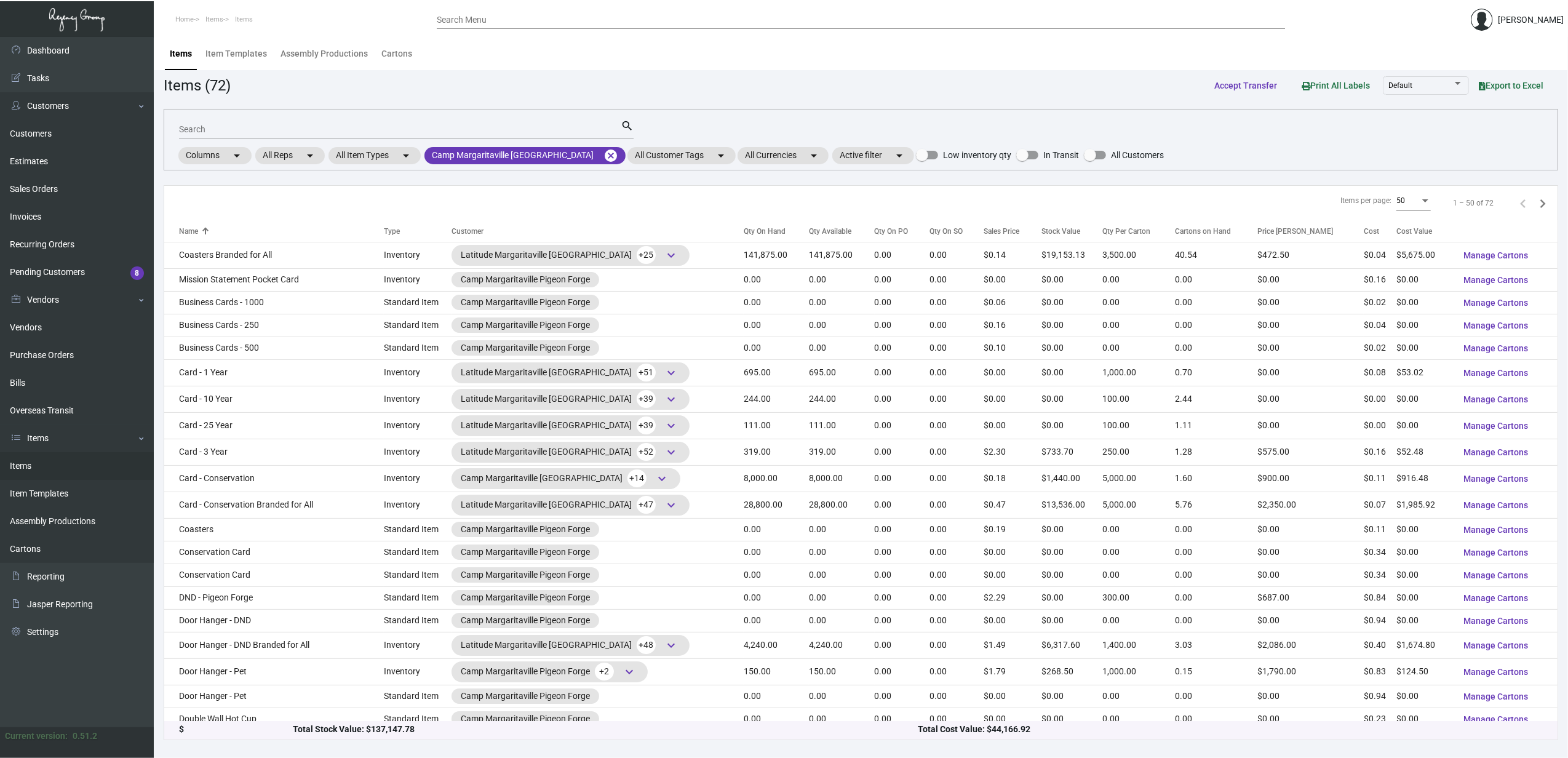
click at [744, 227] on div "Qty On Hand" at bounding box center [765, 231] width 41 height 11
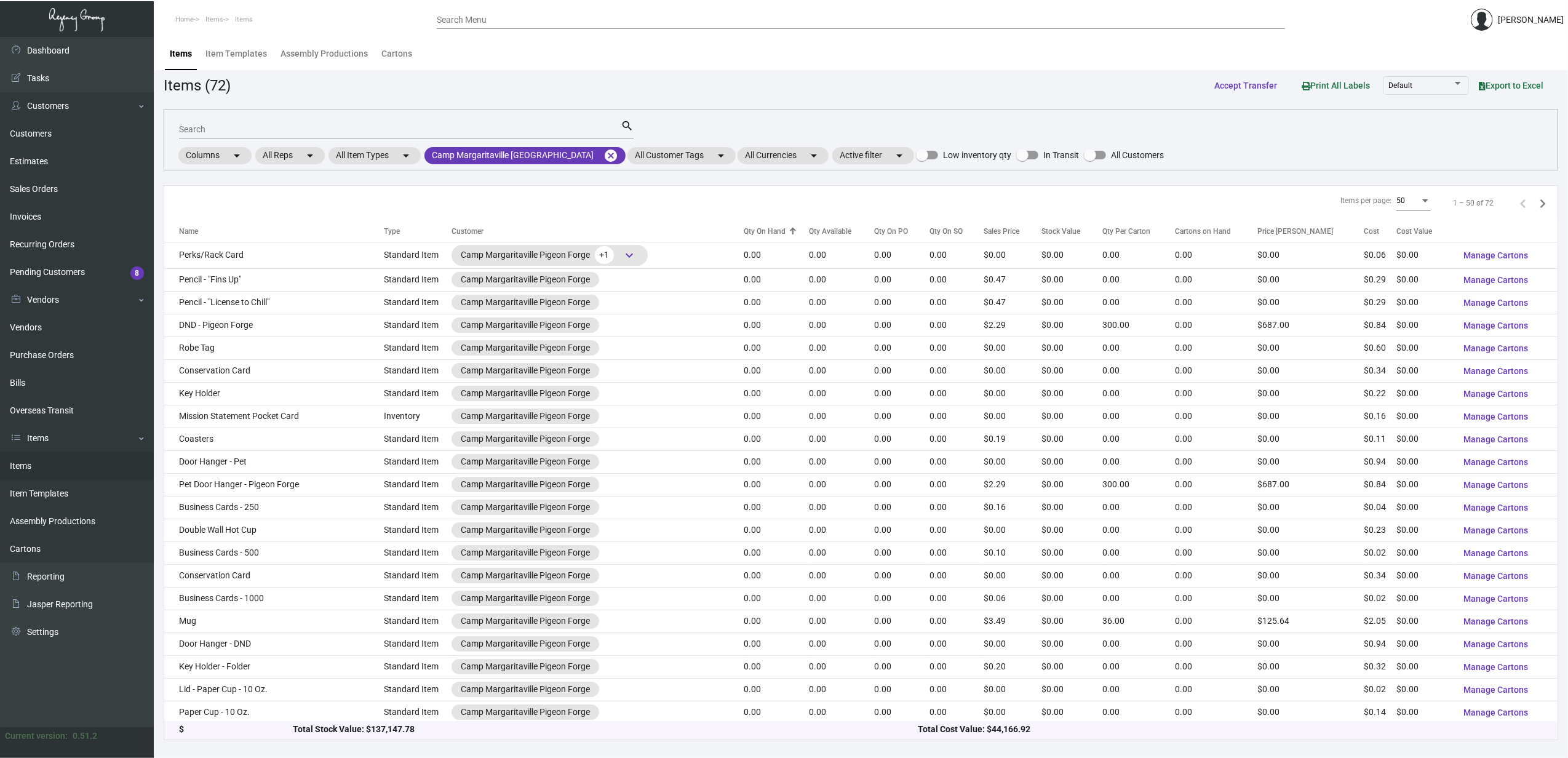
click at [744, 227] on div "Qty On Hand" at bounding box center [765, 231] width 41 height 11
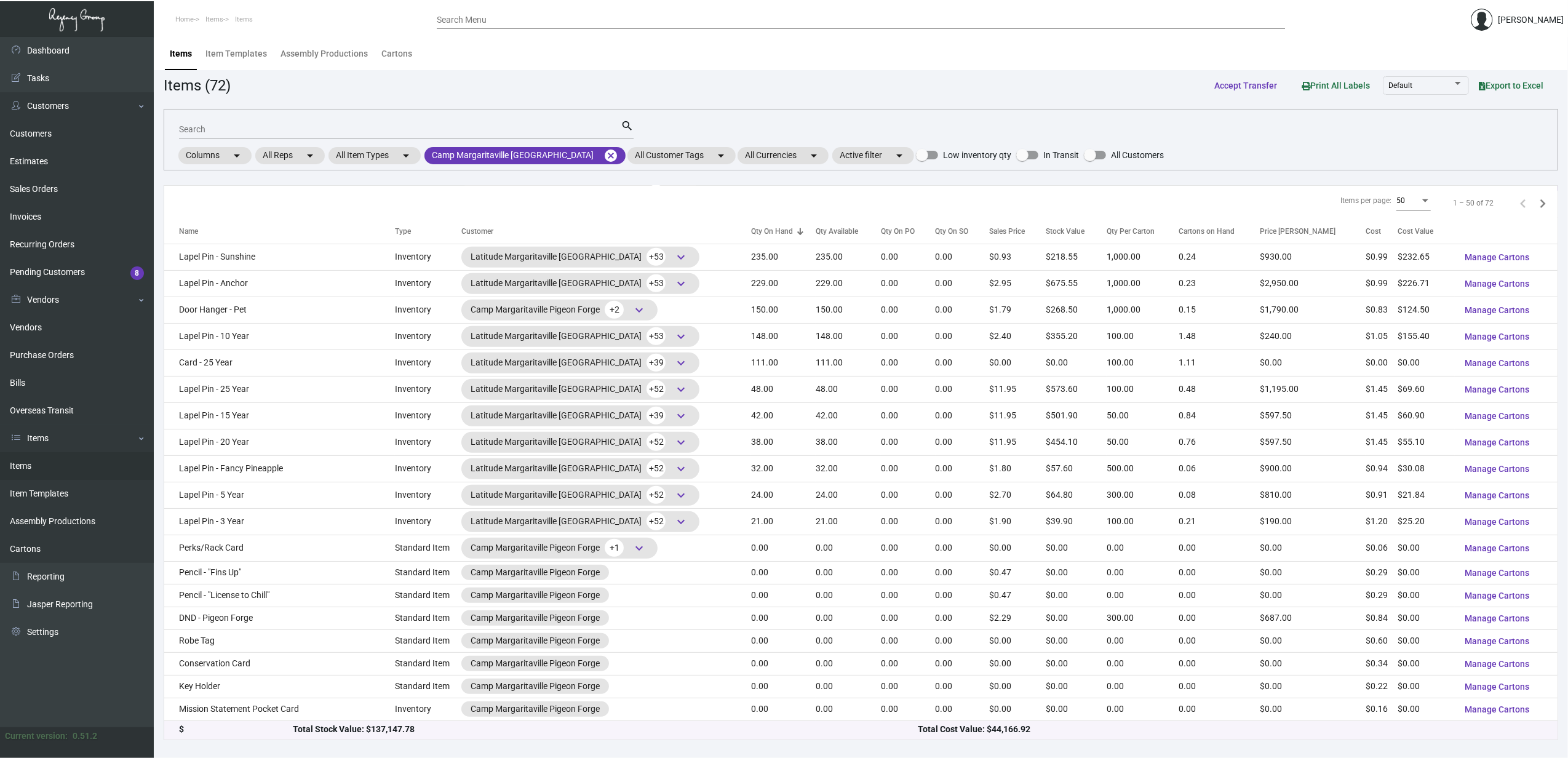
scroll to position [825, 0]
